Goal: Information Seeking & Learning: Learn about a topic

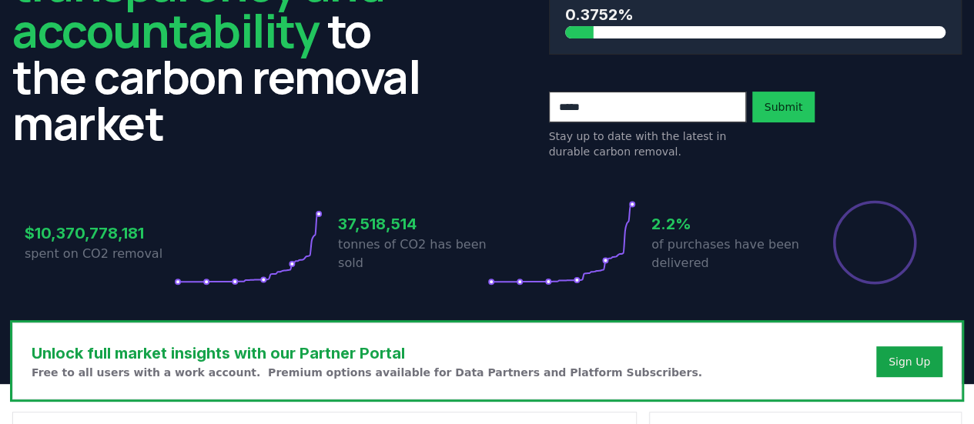
scroll to position [154, 0]
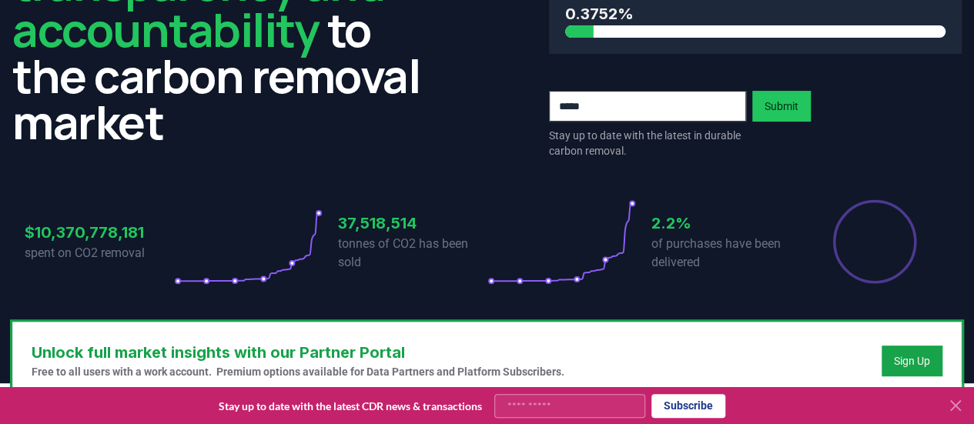
click at [953, 402] on icon at bounding box center [956, 406] width 18 height 18
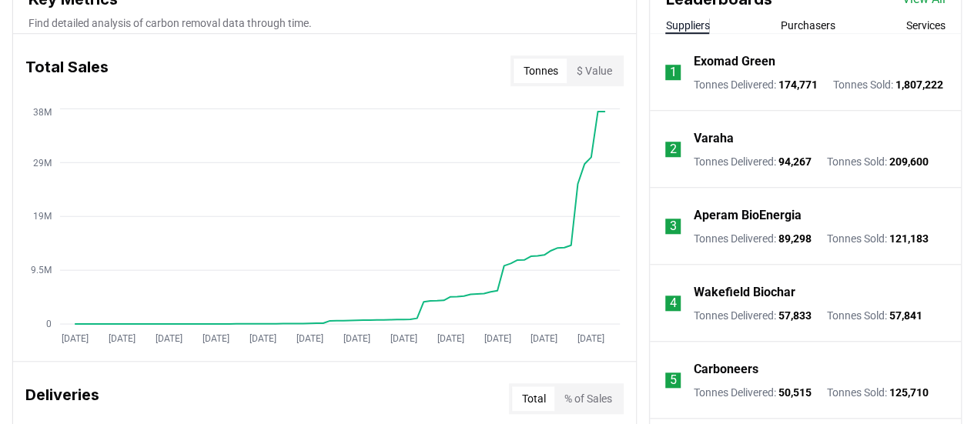
scroll to position [616, 0]
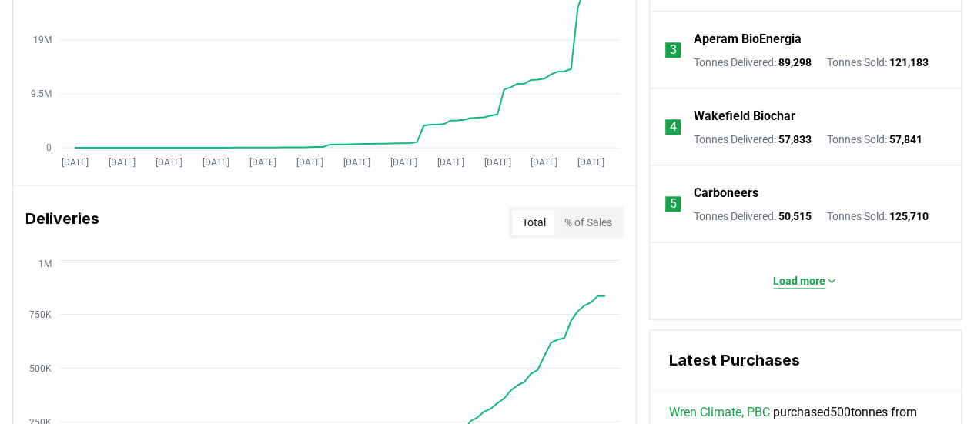
click at [812, 287] on p "Load more" at bounding box center [799, 280] width 52 height 15
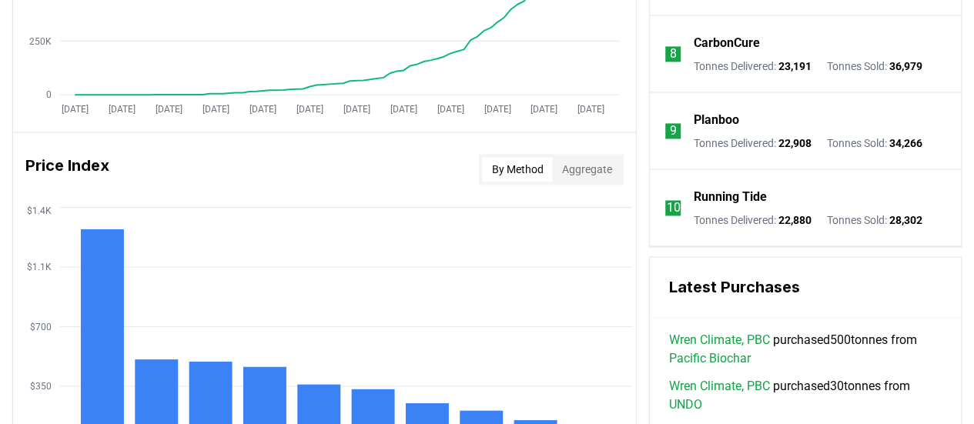
scroll to position [1155, 0]
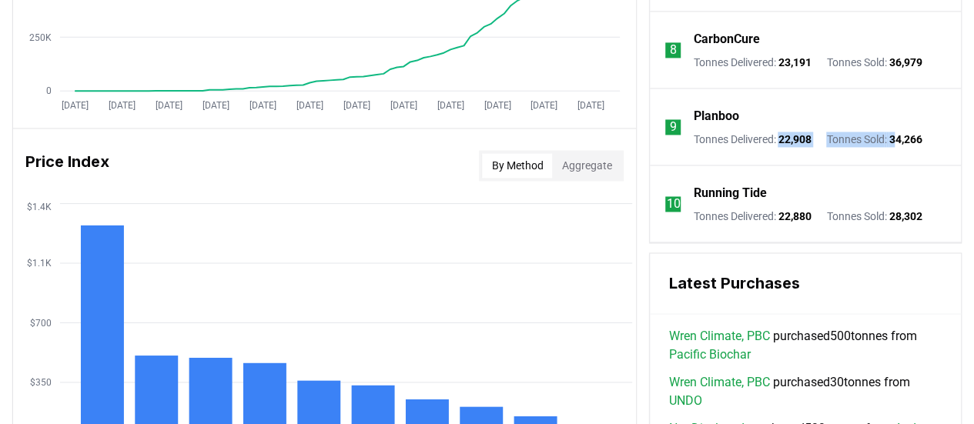
drag, startPoint x: 783, startPoint y: 143, endPoint x: 904, endPoint y: 144, distance: 120.9
click at [904, 144] on div "Tonnes Delivered : 22,908 Tonnes Sold : 34,266" at bounding box center [807, 139] width 229 height 15
click at [904, 144] on span "34,266" at bounding box center [905, 139] width 33 height 12
click at [806, 161] on li "9 Planboo Tonnes Delivered : 22,908 Tonnes Sold : 34,266" at bounding box center [805, 127] width 311 height 77
click at [815, 166] on li "9 Planboo Tonnes Delivered : 22,908 Tonnes Sold : 34,266" at bounding box center [805, 127] width 311 height 77
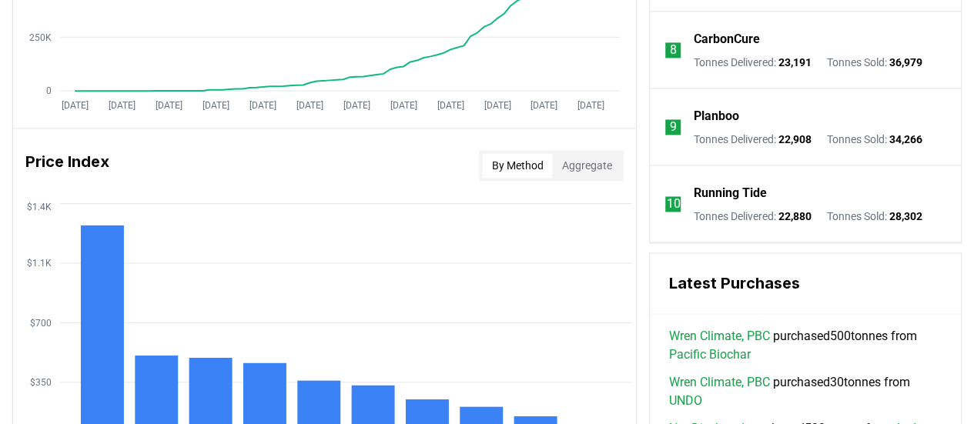
click at [932, 145] on li "9 Planboo Tonnes Delivered : 22,908 Tonnes Sold : 34,266" at bounding box center [805, 127] width 311 height 77
click at [719, 146] on p "Tonnes Delivered : 22,908" at bounding box center [752, 139] width 118 height 15
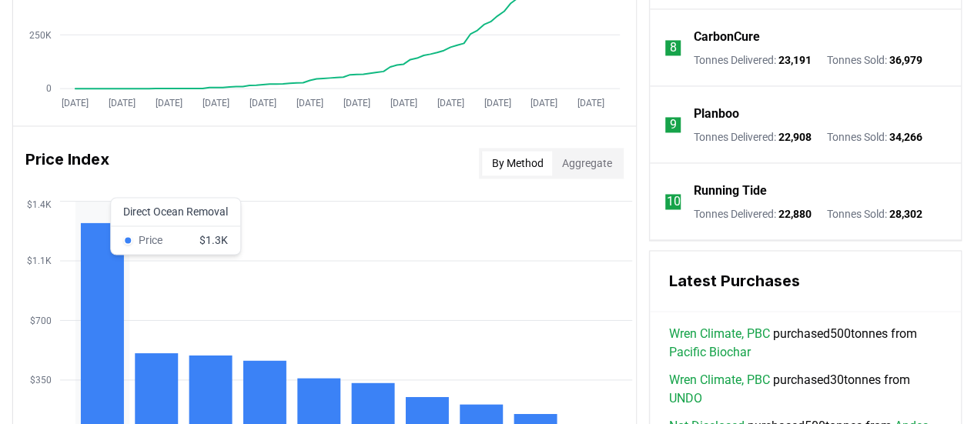
scroll to position [1232, 0]
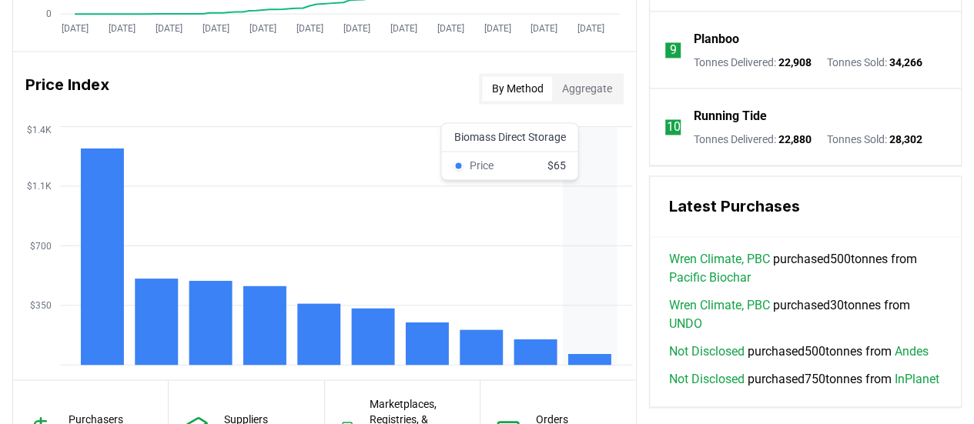
click at [588, 359] on rect at bounding box center [589, 359] width 43 height 11
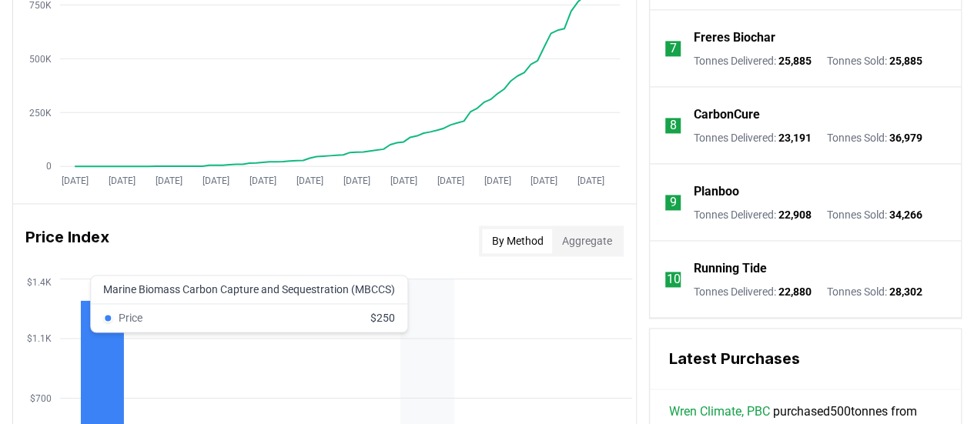
scroll to position [1078, 0]
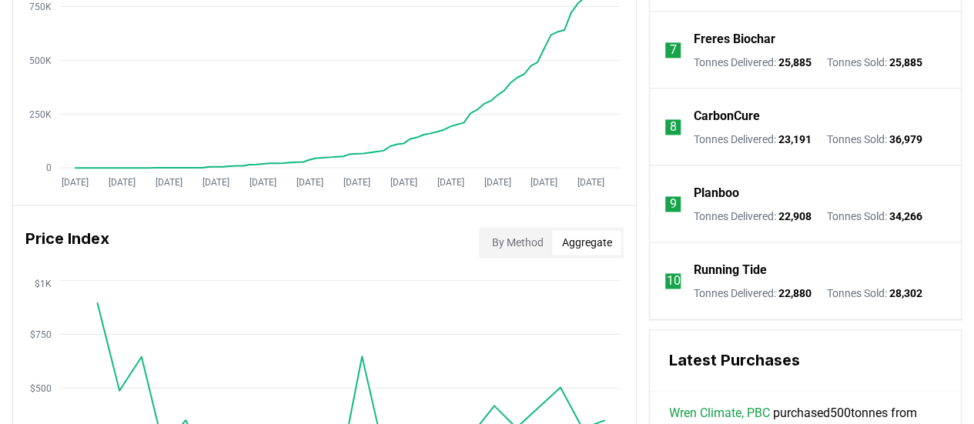
click at [567, 246] on button "Aggregate" at bounding box center [586, 242] width 69 height 25
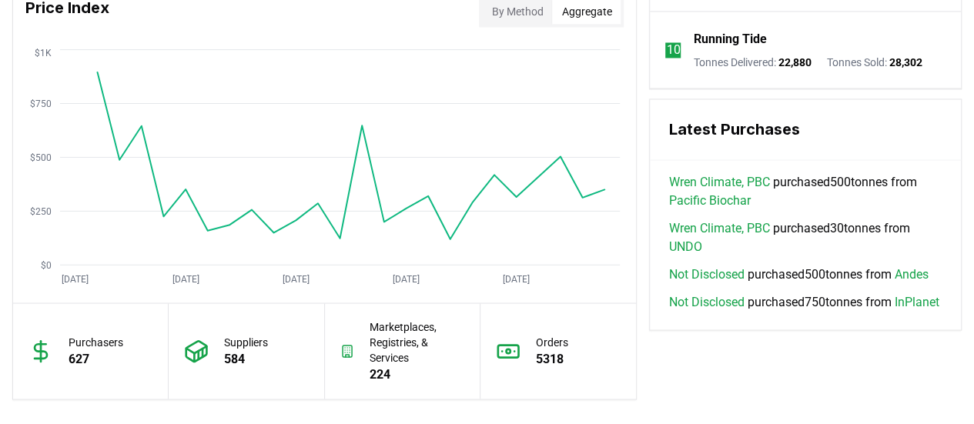
scroll to position [1386, 0]
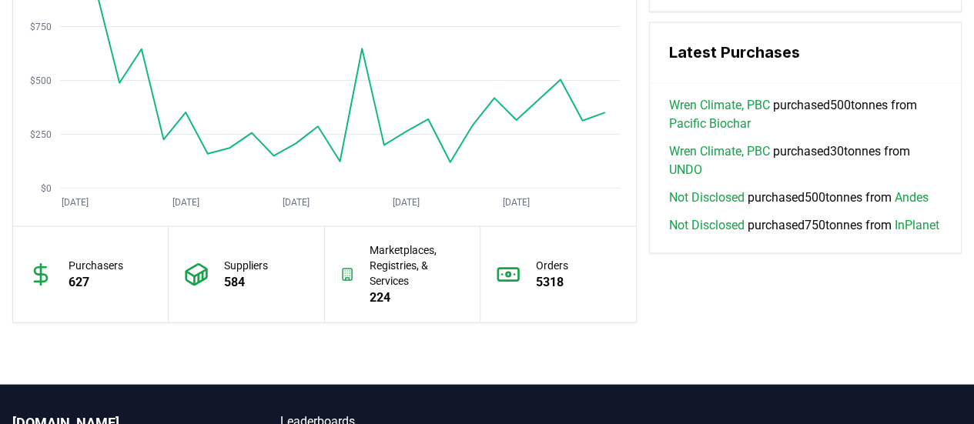
drag, startPoint x: 92, startPoint y: 274, endPoint x: 170, endPoint y: 273, distance: 78.6
click at [91, 273] on p "627" at bounding box center [96, 282] width 55 height 18
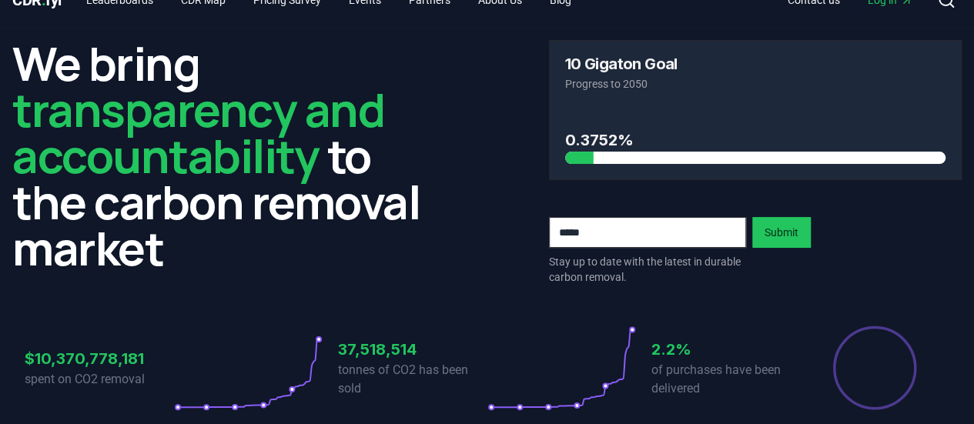
scroll to position [0, 0]
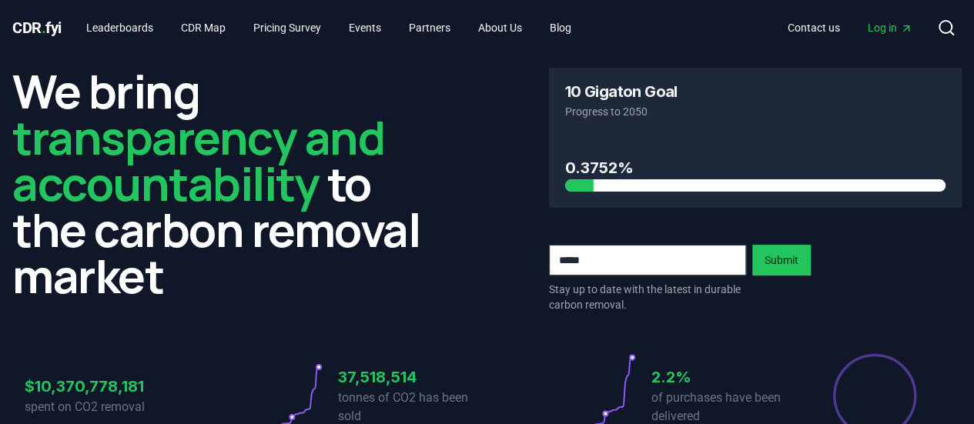
click at [606, 141] on div "0.3752%" at bounding box center [755, 163] width 381 height 57
